Goal: Task Accomplishment & Management: Complete application form

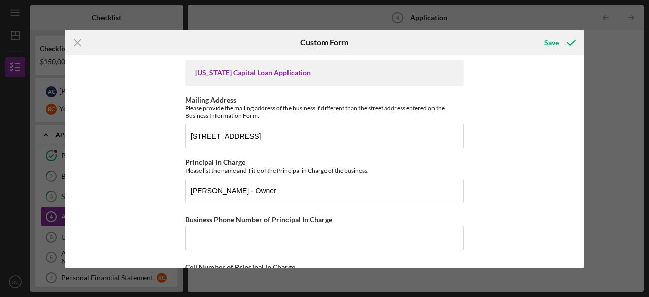
scroll to position [608, 0]
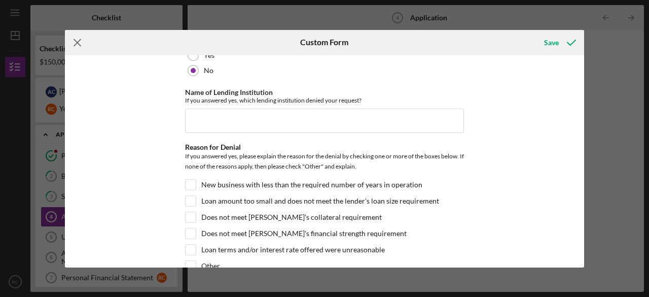
click at [77, 44] on icon "Icon/Menu Close" at bounding box center [77, 42] width 25 height 25
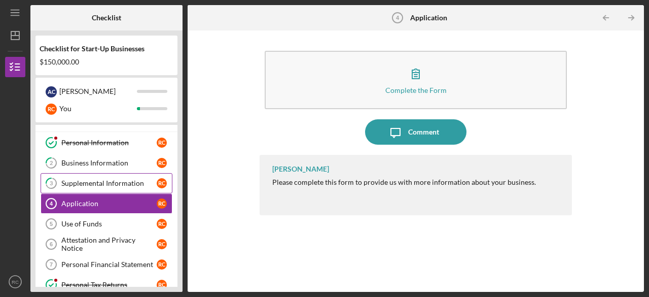
scroll to position [6, 0]
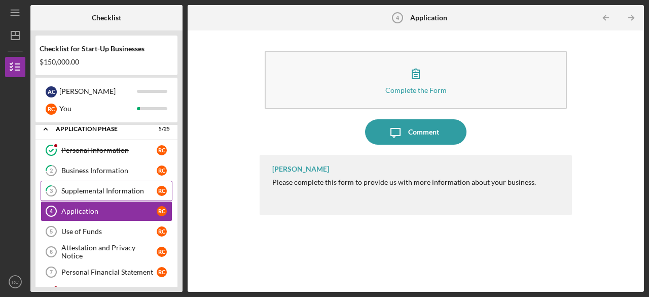
click at [123, 187] on div "Supplemental Information" at bounding box center [108, 191] width 95 height 8
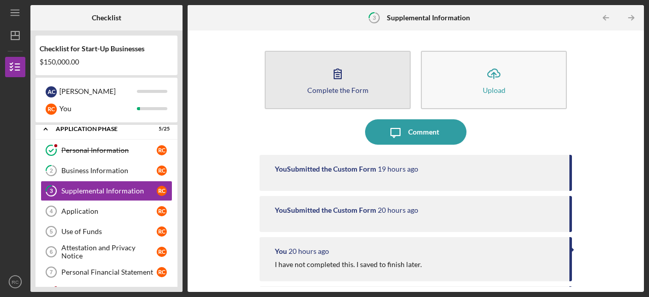
click at [358, 95] on button "Complete the Form Form" at bounding box center [338, 80] width 146 height 58
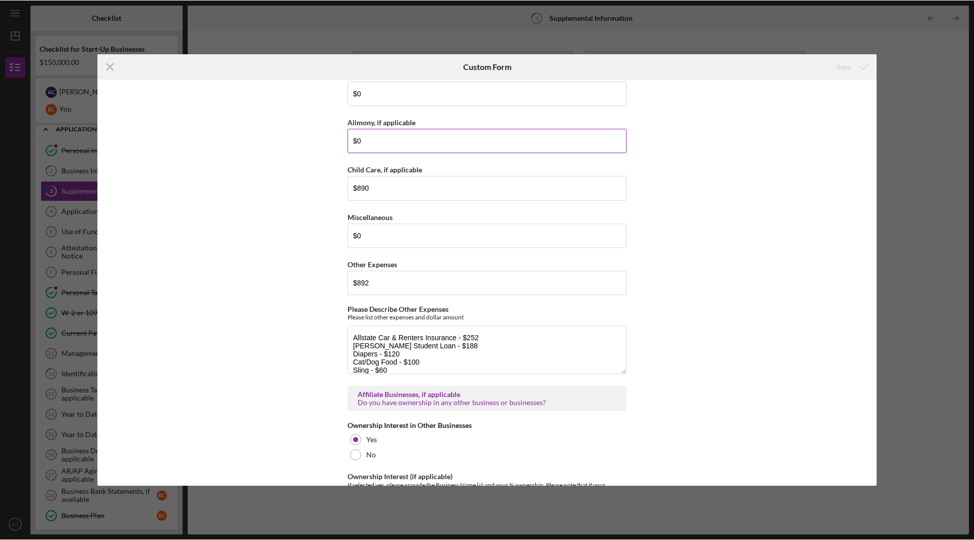
scroll to position [1465, 0]
